Goal: Information Seeking & Learning: Learn about a topic

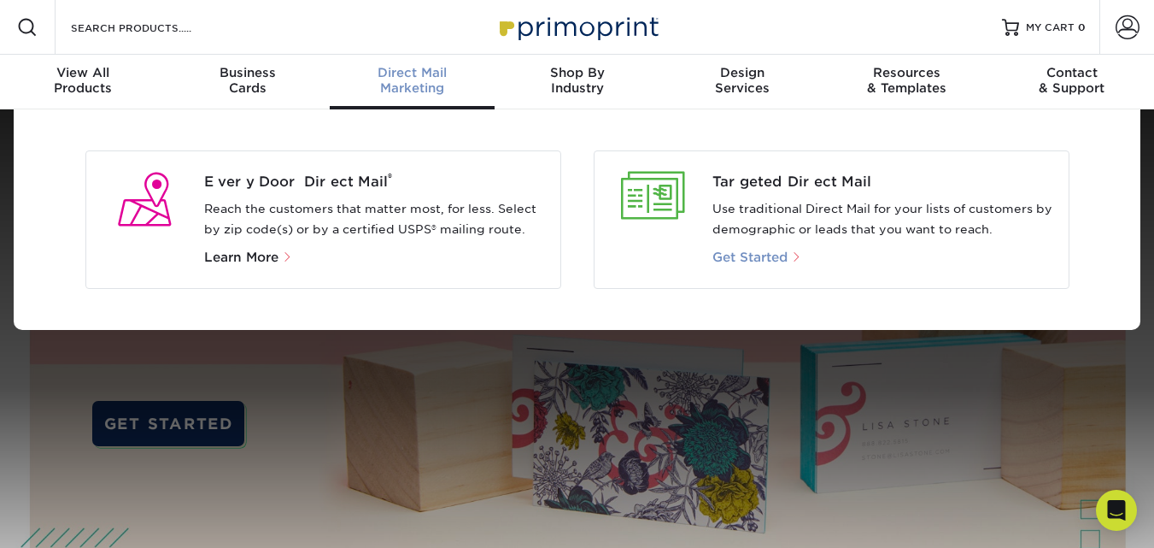
click at [751, 250] on span "Get Started" at bounding box center [750, 257] width 75 height 15
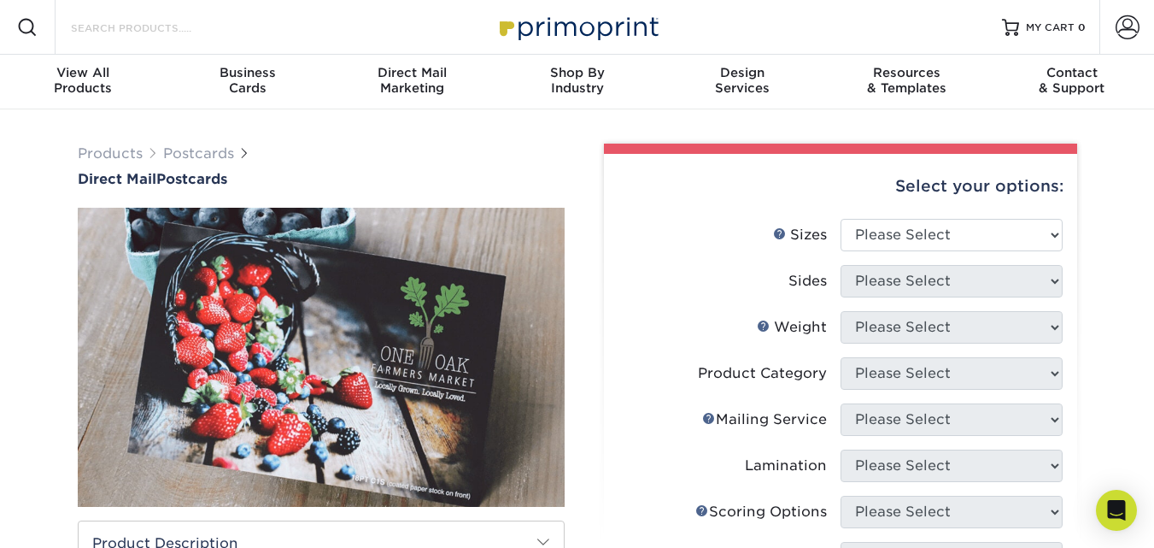
click at [176, 27] on input "Search Products" at bounding box center [152, 27] width 167 height 21
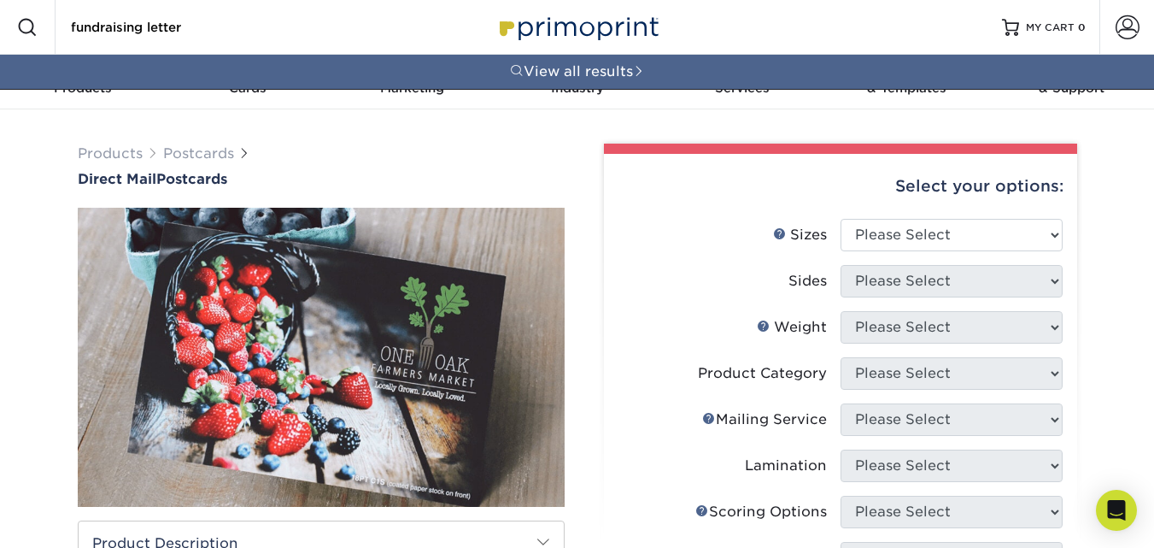
type input "fundraising letter"
